Goal: Information Seeking & Learning: Learn about a topic

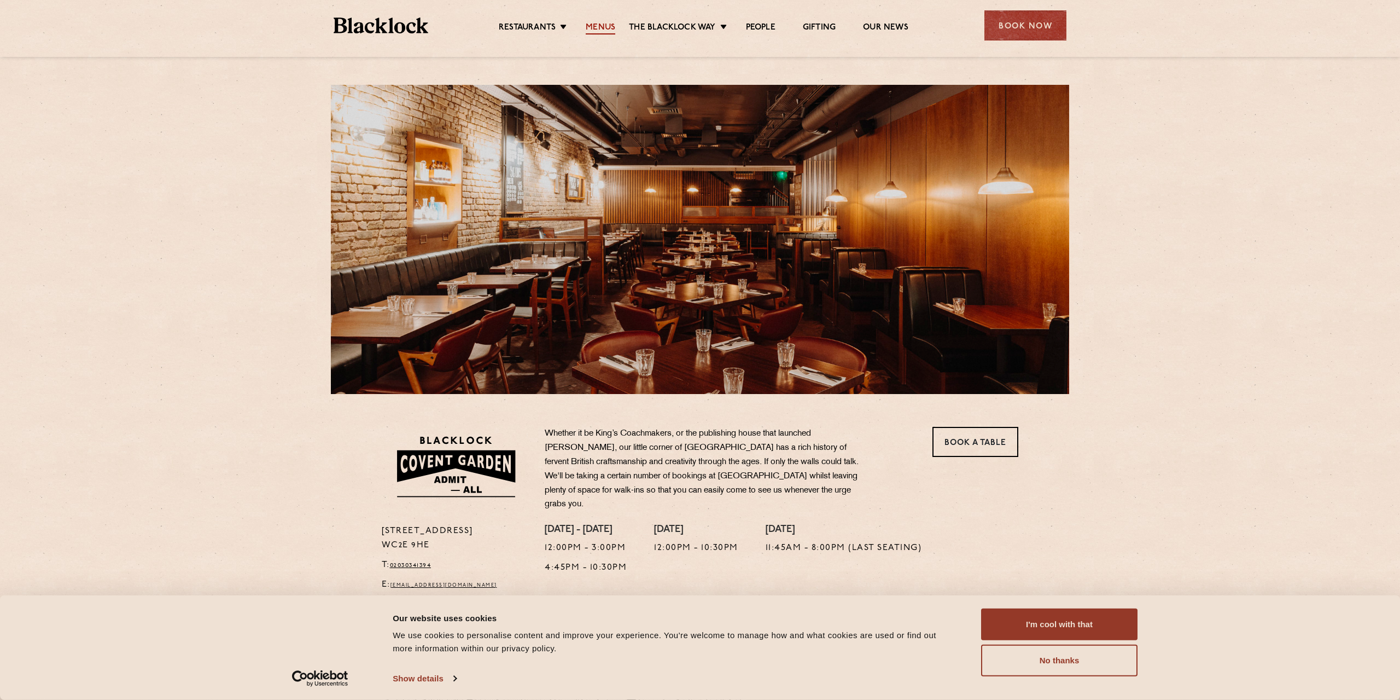
click at [591, 30] on link "Menus" at bounding box center [601, 28] width 30 height 12
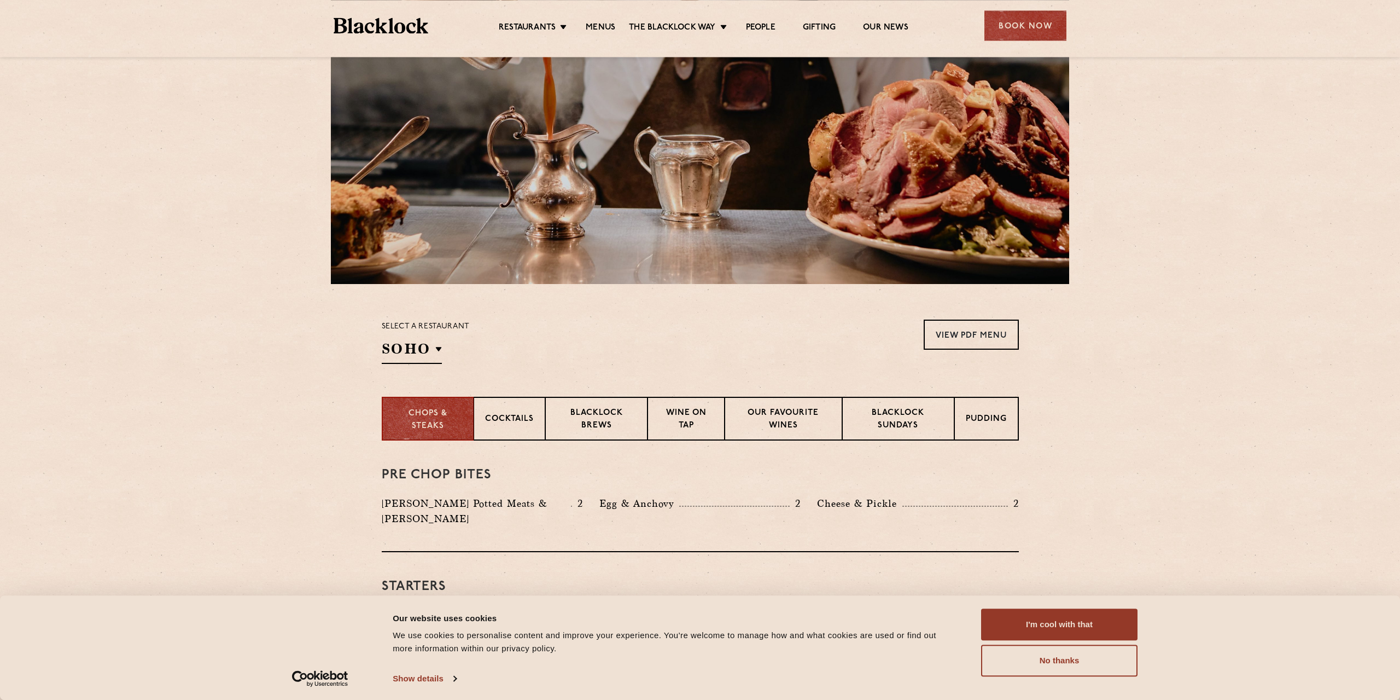
scroll to position [328, 0]
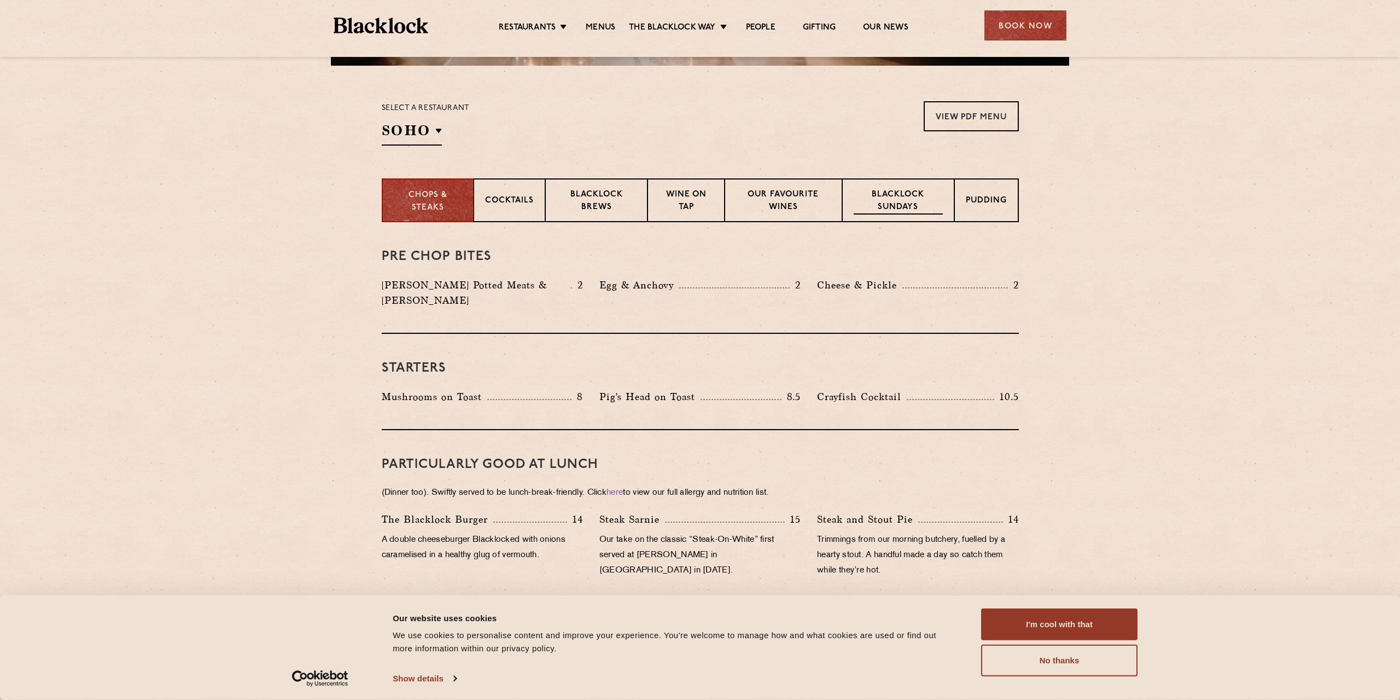
click at [902, 196] on p "Blacklock Sundays" at bounding box center [898, 202] width 89 height 26
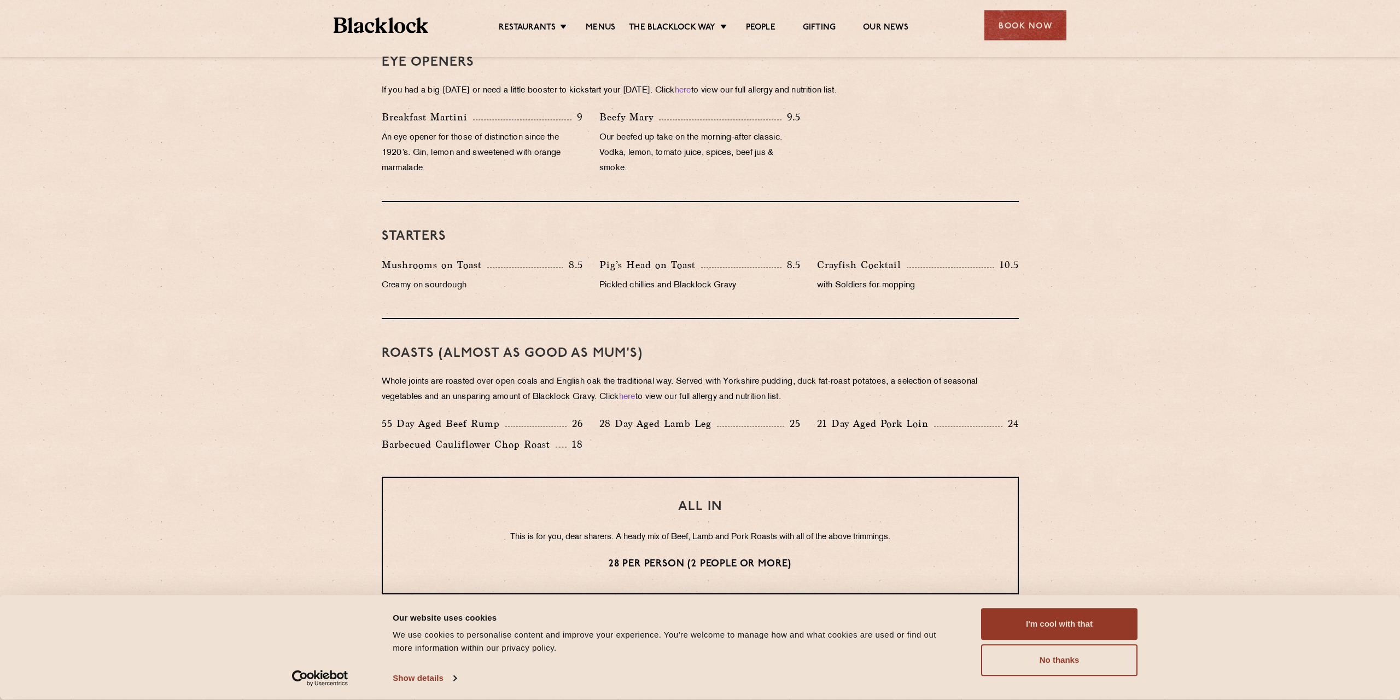
scroll to position [591, 0]
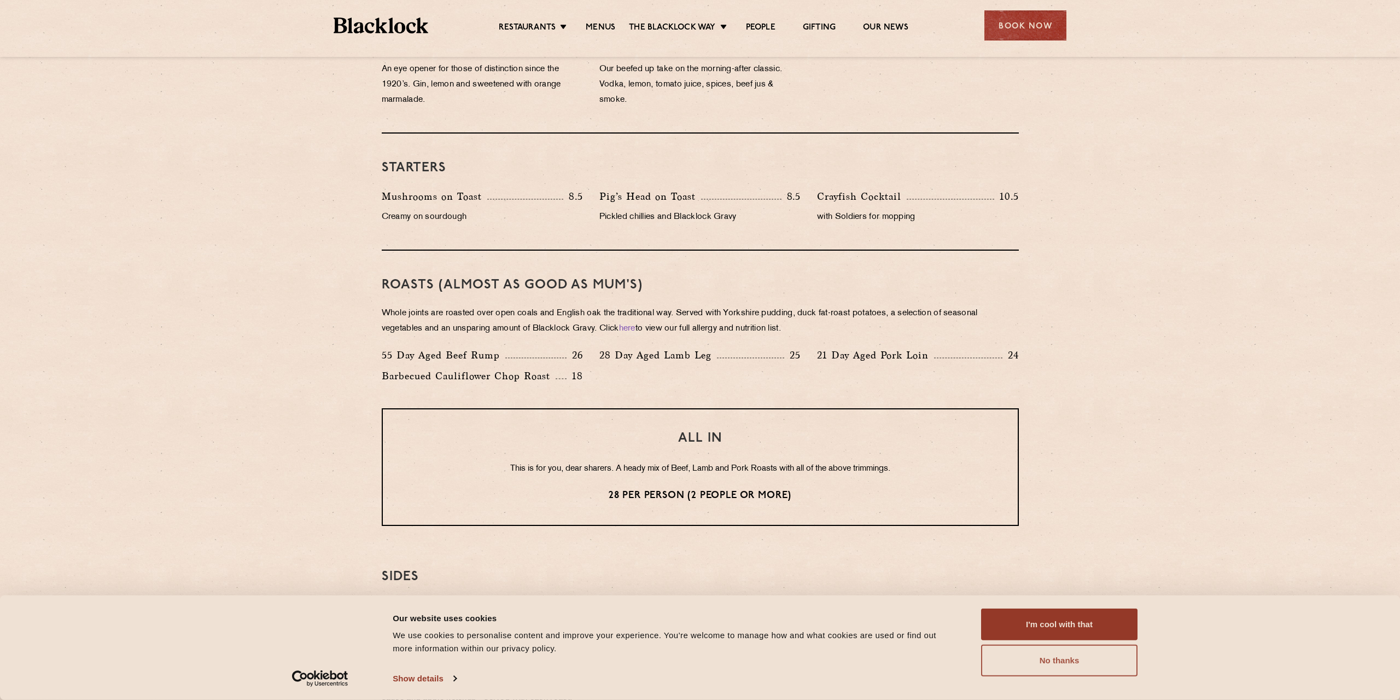
click at [1075, 663] on button "No thanks" at bounding box center [1059, 660] width 156 height 32
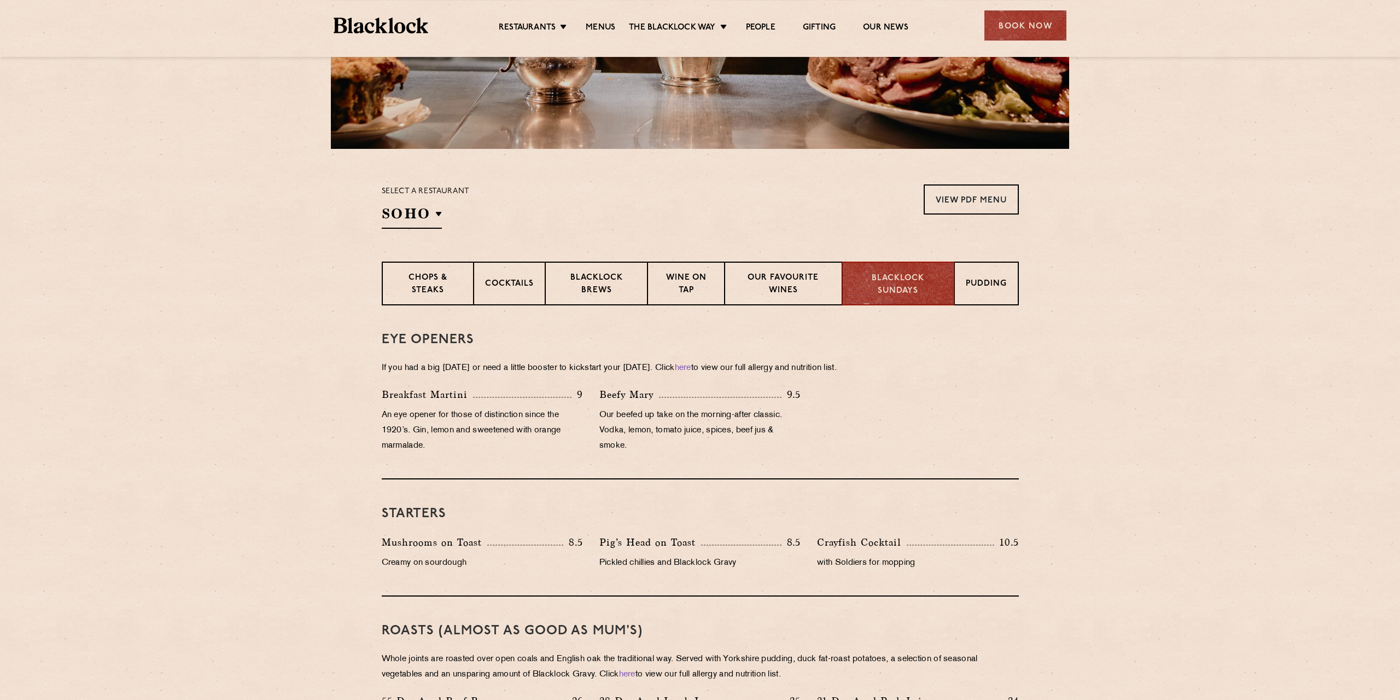
scroll to position [224, 0]
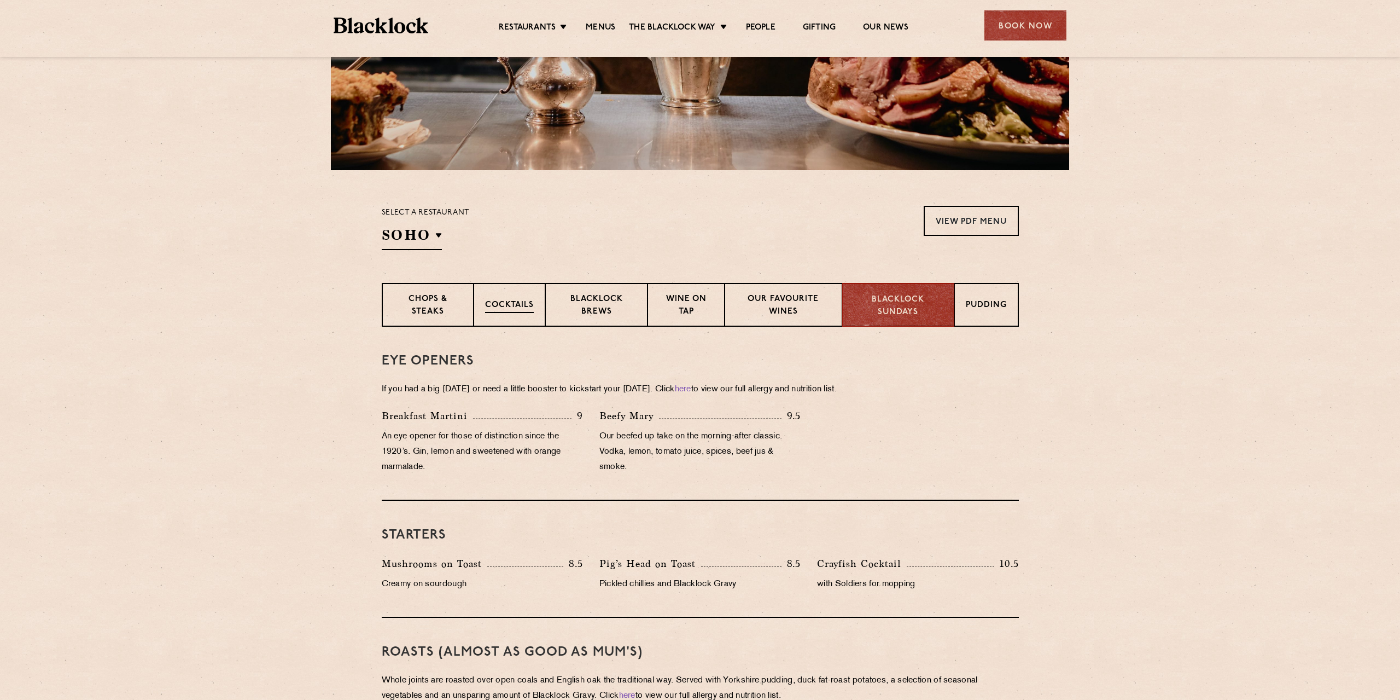
click at [515, 306] on p "Cocktails" at bounding box center [509, 306] width 49 height 14
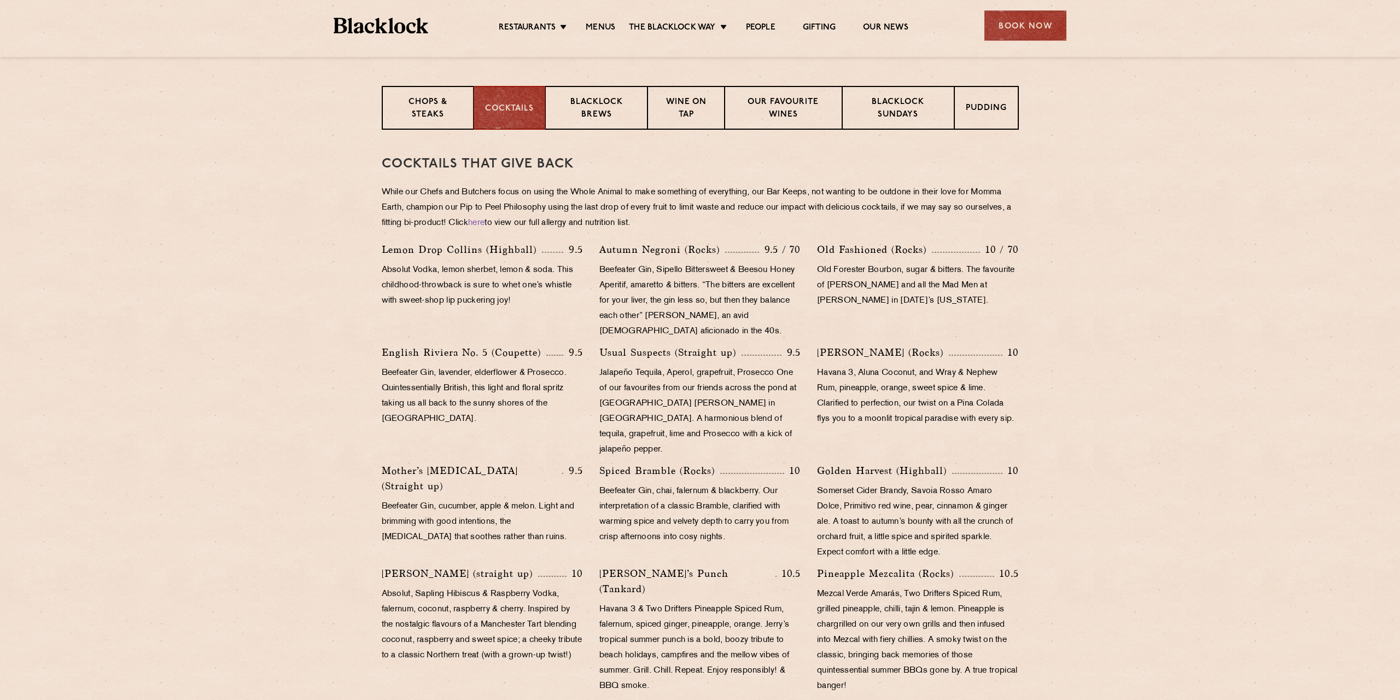
scroll to position [92, 0]
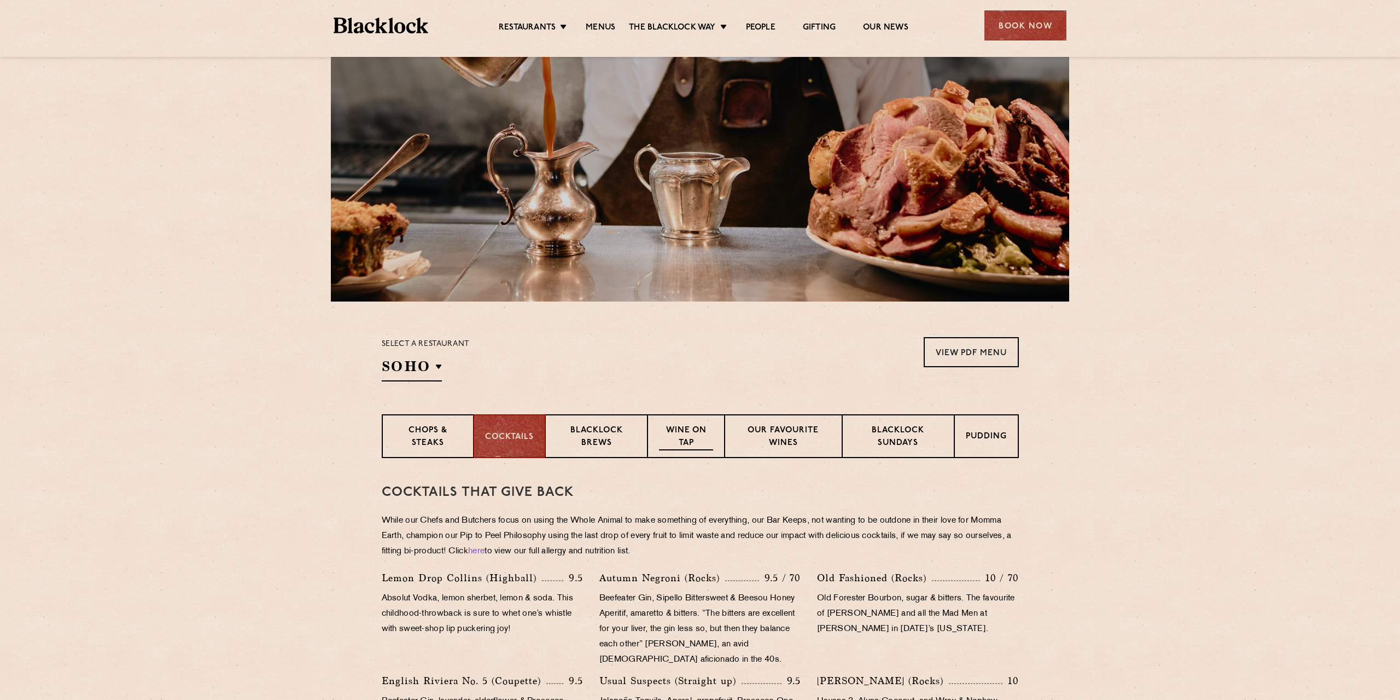
click at [697, 441] on p "Wine on Tap" at bounding box center [686, 437] width 54 height 26
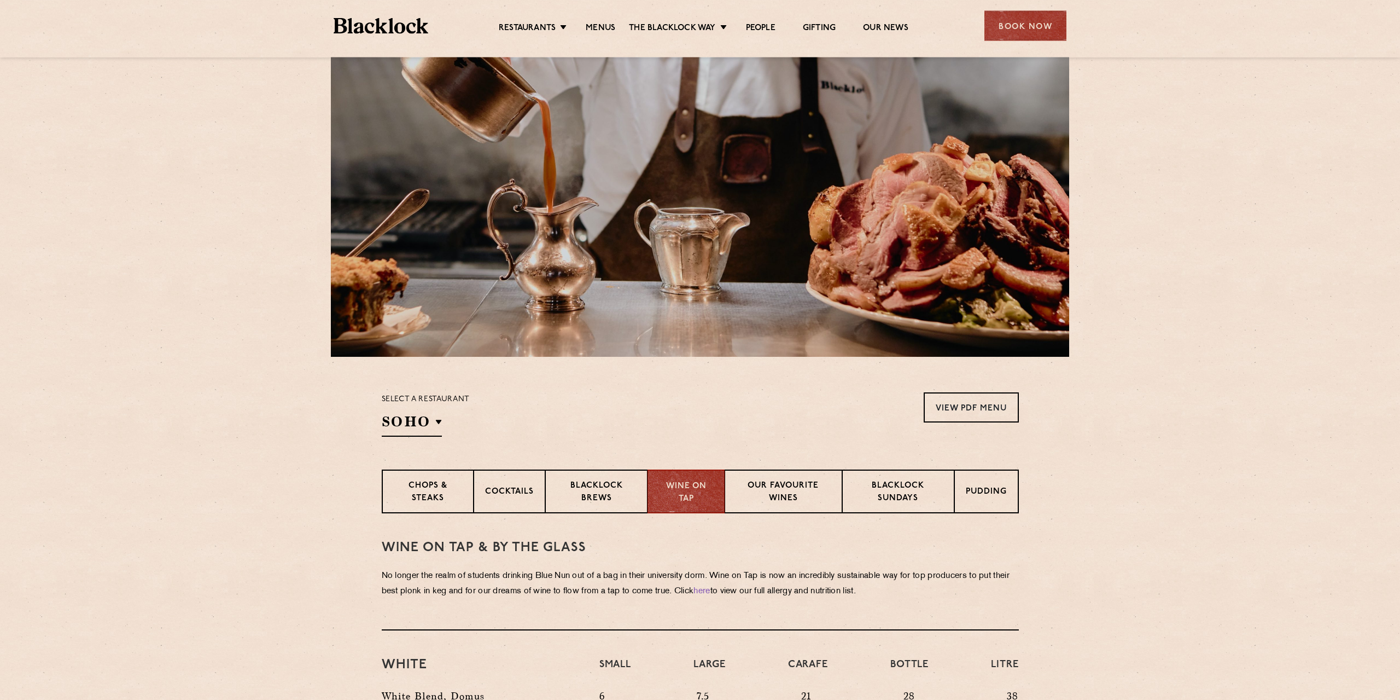
scroll to position [394, 0]
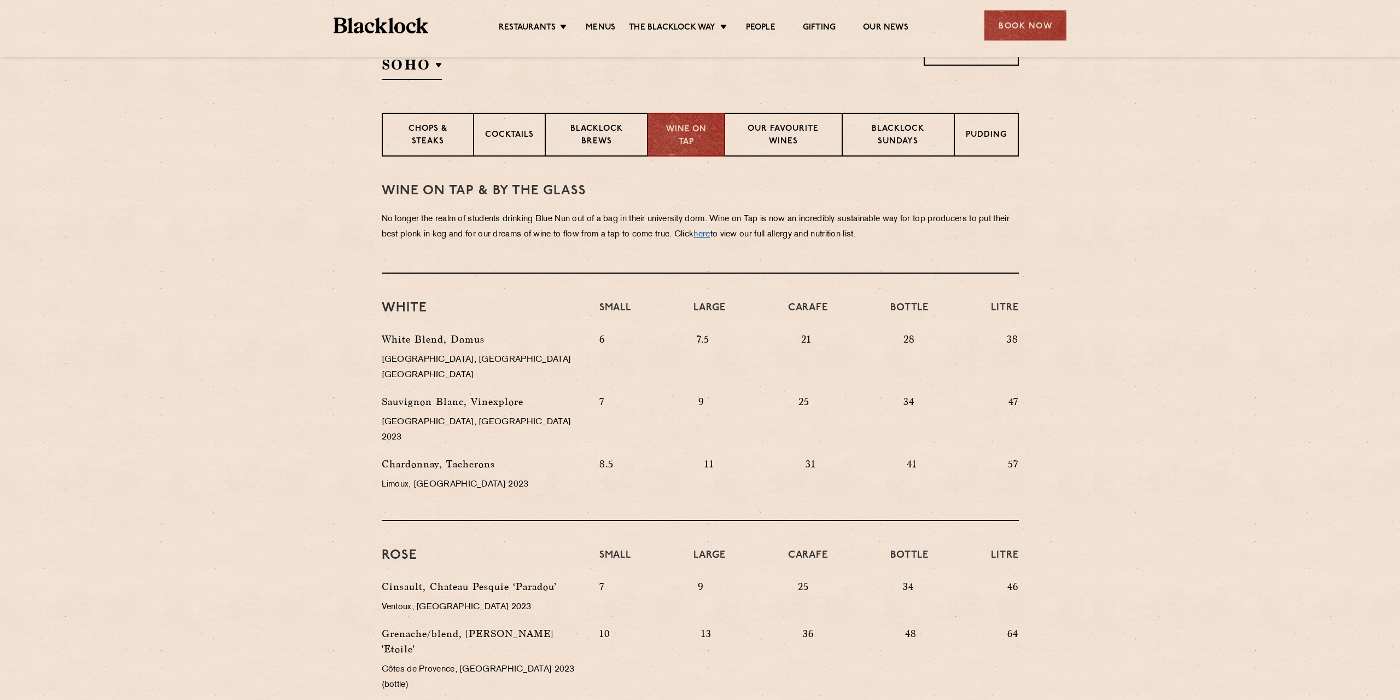
click at [710, 237] on link "here" at bounding box center [701, 234] width 16 height 8
